Goal: Transaction & Acquisition: Book appointment/travel/reservation

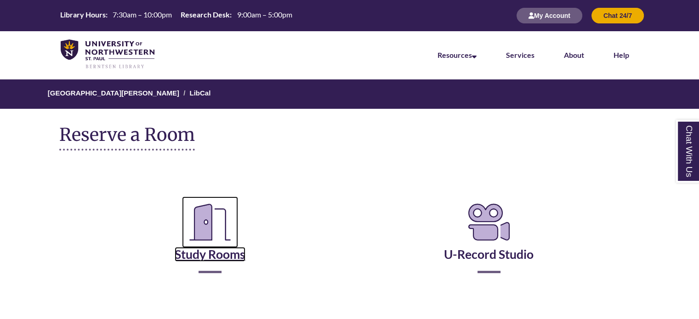
click at [202, 257] on link "Study Rooms" at bounding box center [210, 243] width 71 height 38
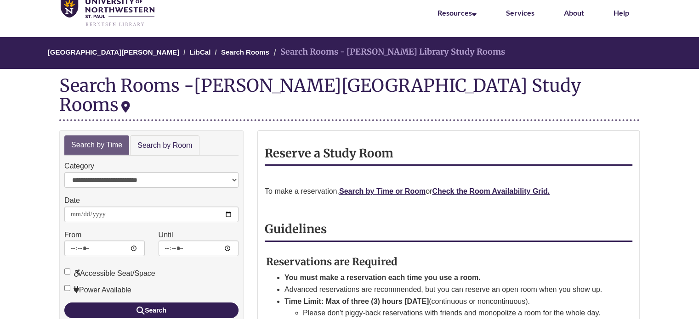
scroll to position [44, 0]
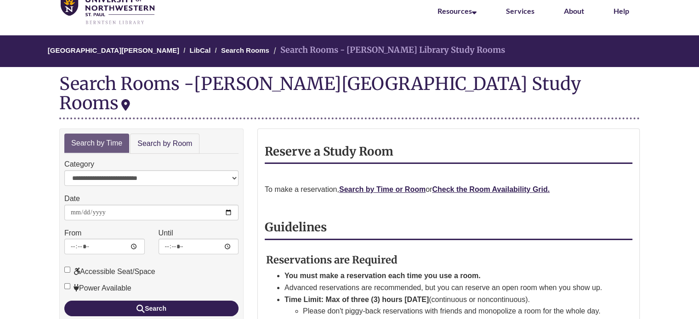
click at [153, 135] on div "**********" at bounding box center [151, 225] width 184 height 193
click at [166, 134] on link "Search by Room" at bounding box center [164, 144] width 69 height 21
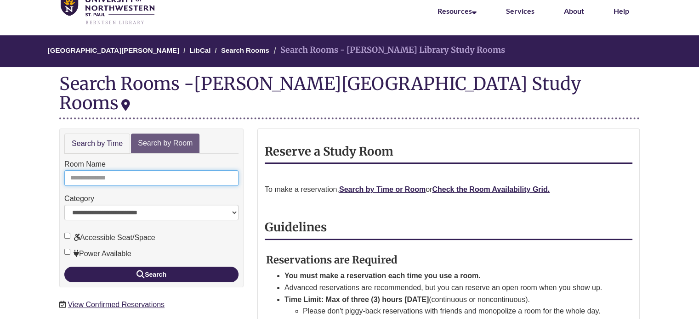
click at [149, 170] on input "Room Name" at bounding box center [151, 178] width 174 height 16
type input "*"
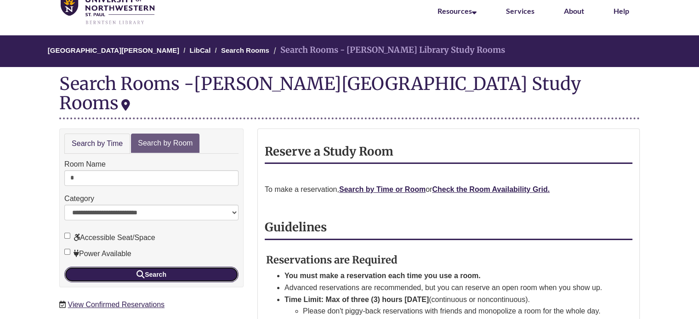
click at [142, 274] on icon "submit" at bounding box center [140, 274] width 8 height 0
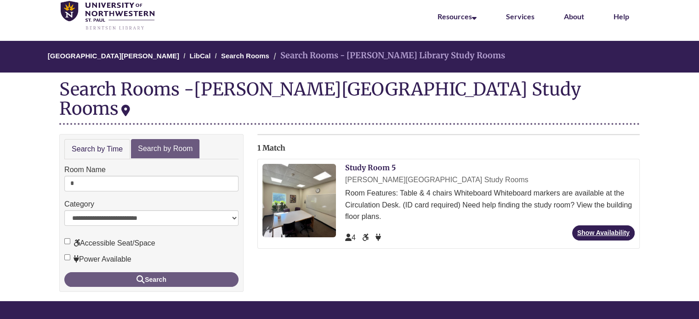
scroll to position [40, 0]
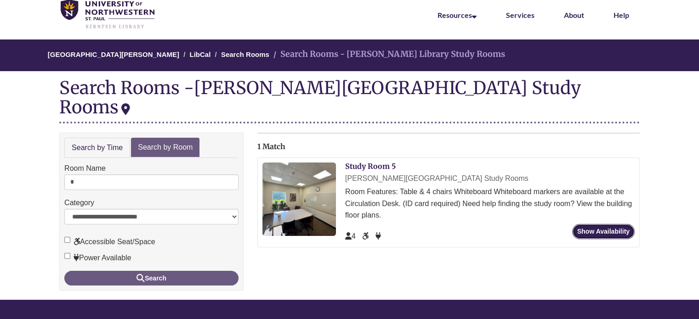
click at [602, 224] on link "Show Availability" at bounding box center [603, 231] width 62 height 15
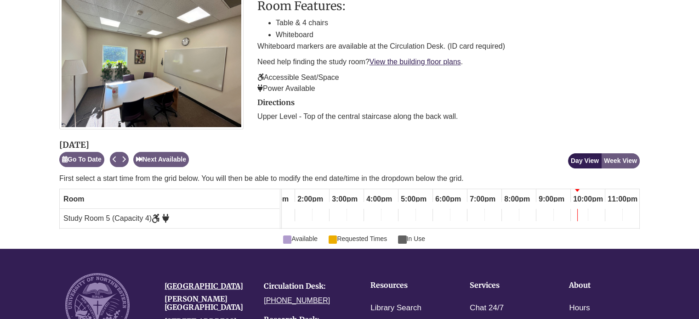
scroll to position [0, 469]
click at [616, 161] on button "Week View" at bounding box center [620, 160] width 39 height 15
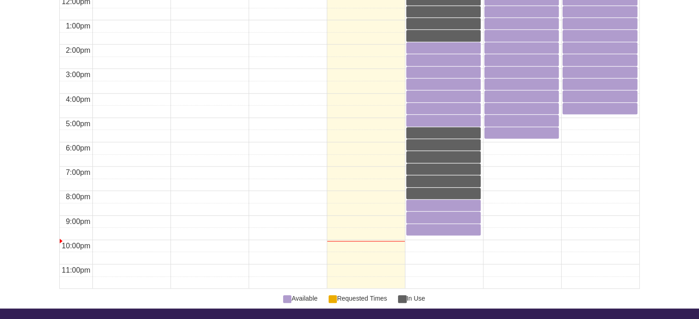
scroll to position [702, 0]
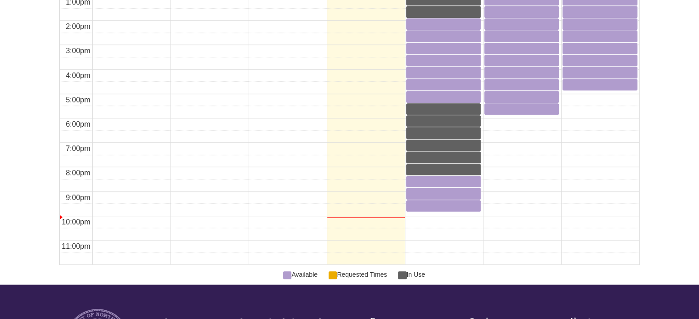
click at [437, 171] on div "8:00pm Thursday, October 2, 2025 - Study Room 5 - In Use" at bounding box center [443, 169] width 73 height 9
click at [438, 180] on div "8:30pm Thursday, October 2, 2025 - Study Room 5 - Available" at bounding box center [443, 181] width 73 height 9
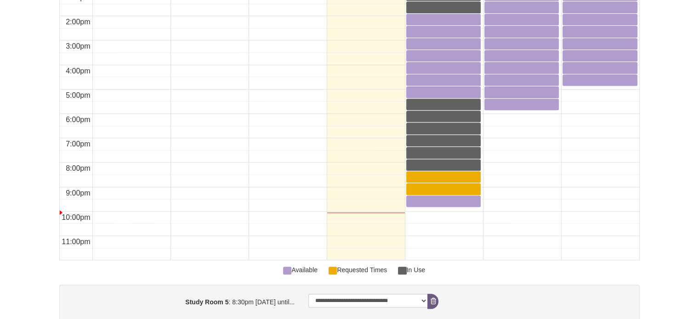
click at [435, 200] on div "9:30pm Thursday, October 2, 2025 - Study Room 5 - Available" at bounding box center [443, 201] width 73 height 9
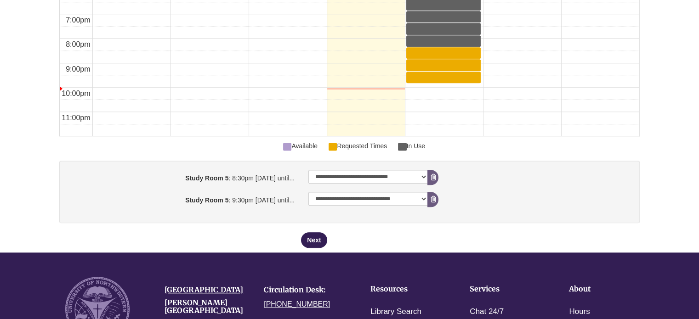
scroll to position [830, 0]
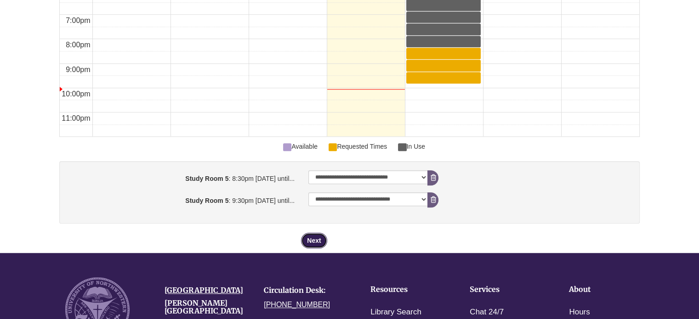
click at [313, 233] on button "Next" at bounding box center [314, 241] width 26 height 16
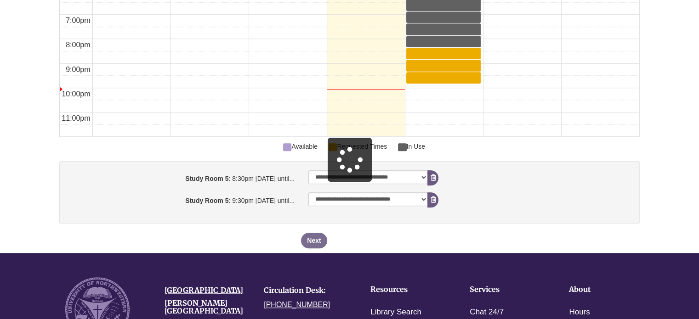
scroll to position [0, 0]
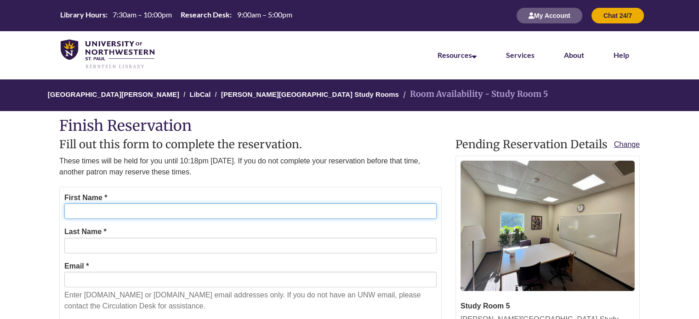
click at [290, 218] on input "First Name *" at bounding box center [250, 212] width 372 height 16
type input "******"
click at [153, 237] on div "Last Name *" at bounding box center [250, 240] width 372 height 28
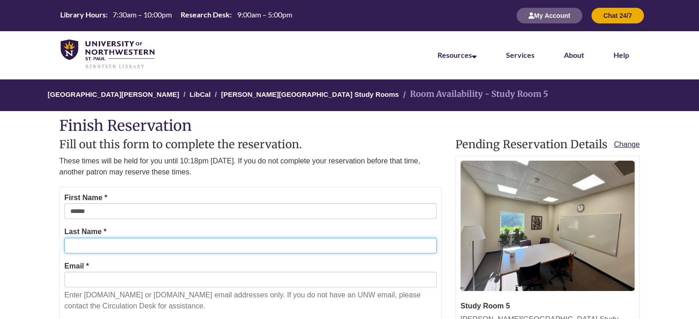
click at [150, 243] on input "Last Name *" at bounding box center [250, 246] width 372 height 16
type input "*********"
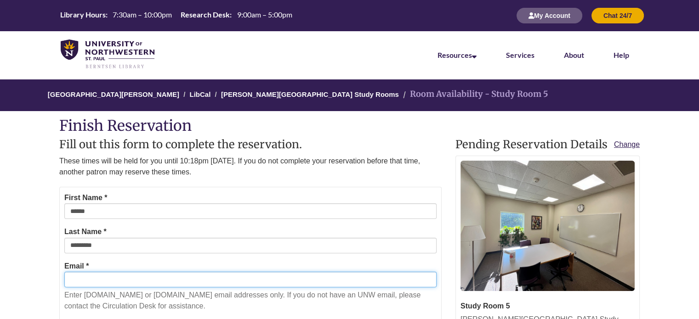
click at [123, 284] on input "Email *" at bounding box center [250, 280] width 372 height 16
type input "**********"
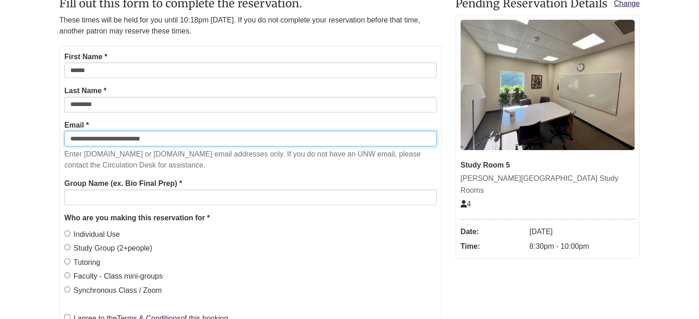
scroll to position [165, 0]
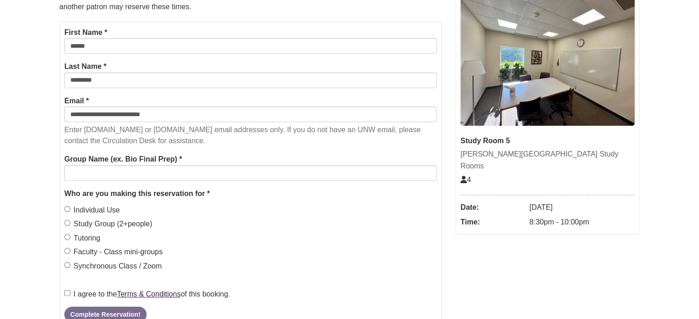
click at [112, 162] on label "Group Name (ex. Bio Final Prep) *" at bounding box center [123, 159] width 118 height 12
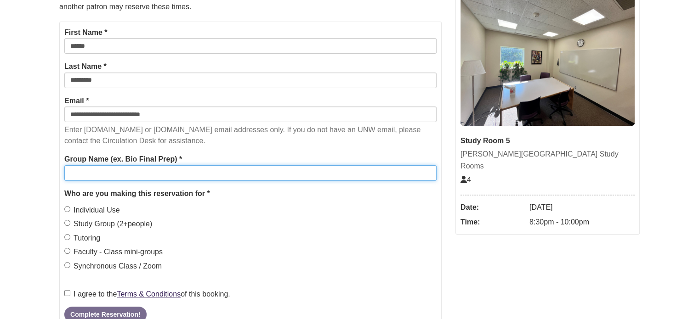
click at [112, 165] on input "Group Name (ex. Bio Final Prep) *" at bounding box center [250, 173] width 372 height 16
click at [114, 169] on input "Group Name (ex. Bio Final Prep) *" at bounding box center [250, 173] width 372 height 16
type input "********"
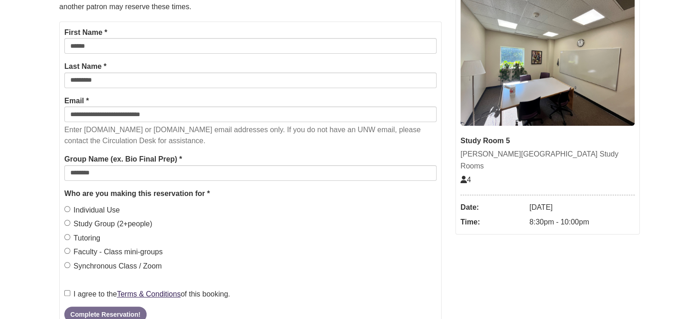
click at [67, 289] on label "I agree to the Terms & Conditions of this booking." at bounding box center [147, 295] width 166 height 12
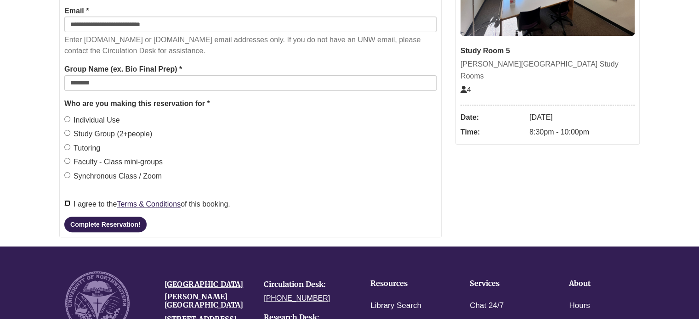
scroll to position [256, 0]
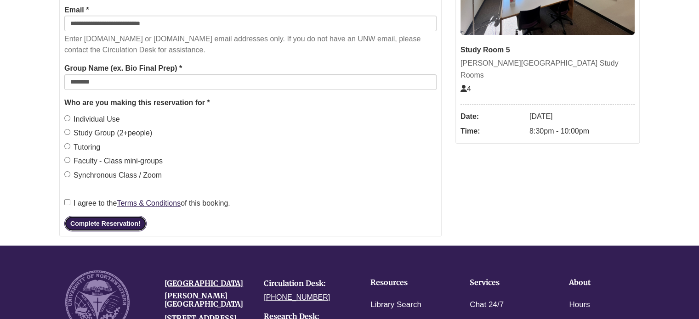
click at [120, 222] on button "Complete Reservation!" at bounding box center [105, 224] width 82 height 16
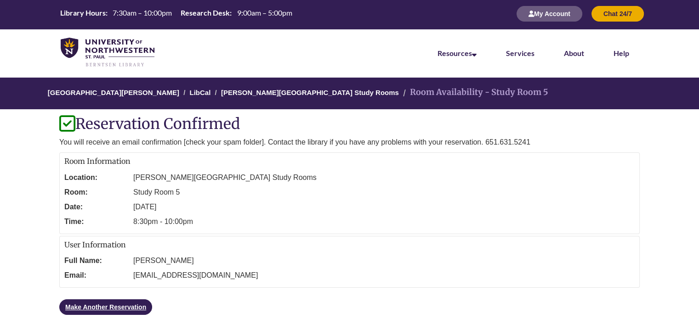
scroll to position [0, 0]
